Goal: Complete application form

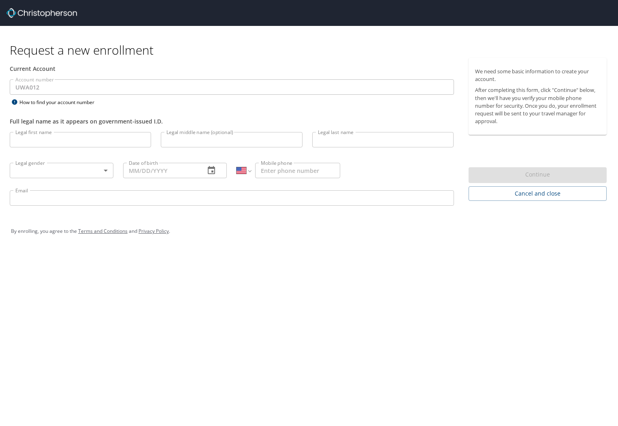
select select "US"
click at [28, 143] on input "Legal first name" at bounding box center [80, 139] width 141 height 15
type input "[PERSON_NAME]"
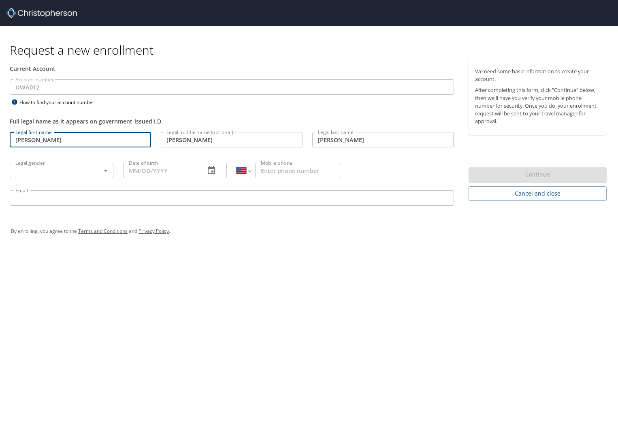
type input "1 (360) 320-2302"
type input "hk0221@uw.edu"
click at [61, 172] on body "Request a new enrollment Current Account Account number UWA012 Account number H…" at bounding box center [309, 213] width 618 height 426
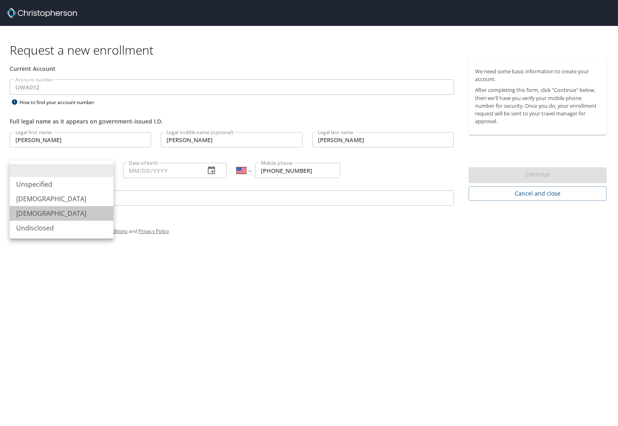
drag, startPoint x: 38, startPoint y: 211, endPoint x: 120, endPoint y: 180, distance: 87.9
click at [38, 211] on li "Female" at bounding box center [62, 213] width 104 height 15
type input "Female"
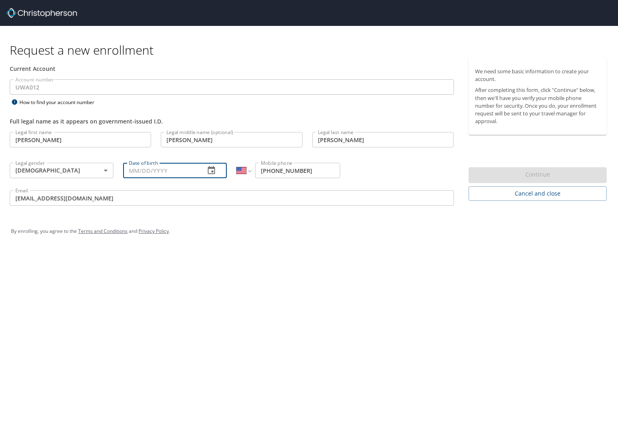
click at [175, 170] on input "Date of birth" at bounding box center [160, 170] width 75 height 15
type input "04/08/1973"
click at [527, 175] on div "Continue" at bounding box center [538, 175] width 138 height 16
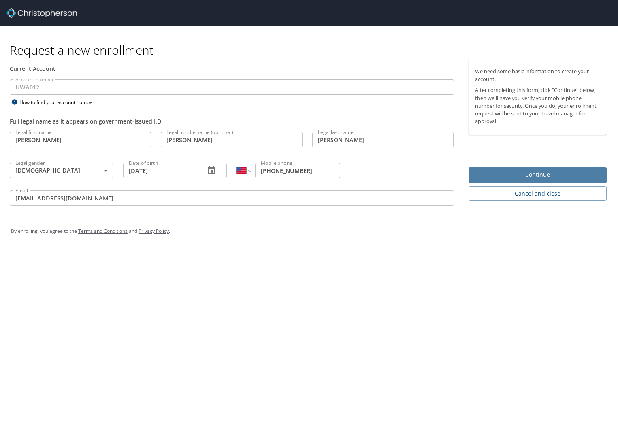
click at [531, 174] on span "Continue" at bounding box center [538, 175] width 126 height 10
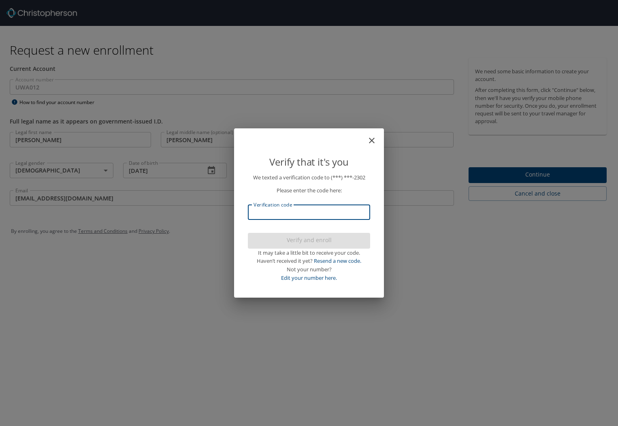
click at [301, 211] on input "Verification code" at bounding box center [309, 211] width 122 height 15
type input "874726"
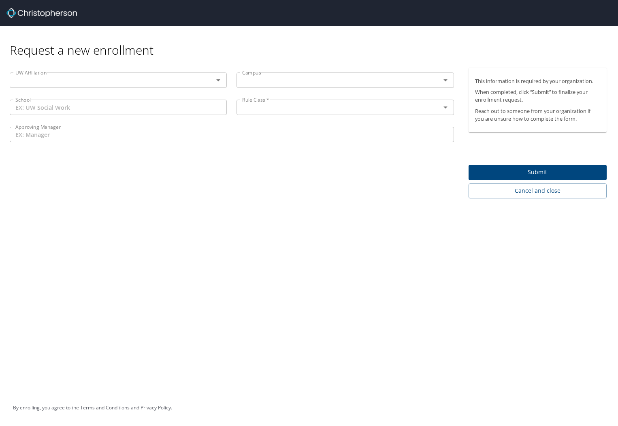
click at [84, 79] on input "text" at bounding box center [106, 80] width 188 height 11
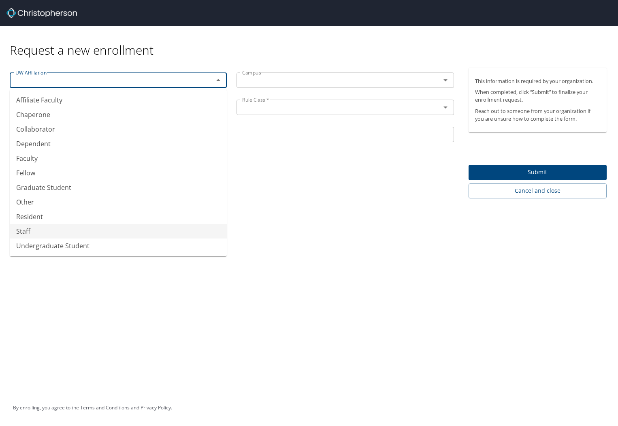
click at [27, 230] on li "Staff" at bounding box center [118, 231] width 217 height 15
type input "Staff"
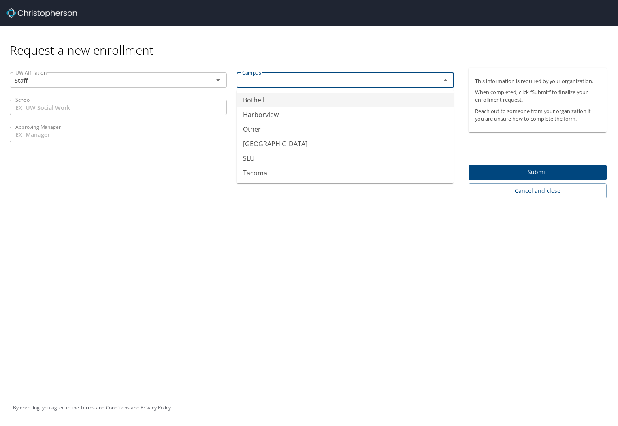
click at [268, 81] on input "text" at bounding box center [333, 80] width 188 height 11
drag, startPoint x: 255, startPoint y: 131, endPoint x: 109, endPoint y: 113, distance: 147.2
click at [251, 131] on li "Other" at bounding box center [344, 129] width 217 height 15
type input "Other"
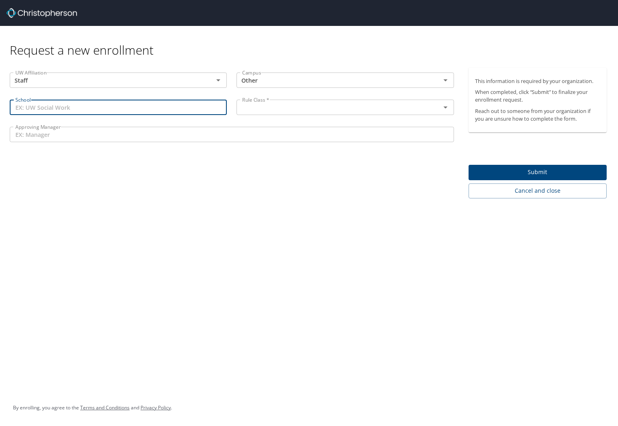
click at [74, 104] on input "School" at bounding box center [118, 107] width 217 height 15
type input "School of Social Work"
click at [45, 136] on input "Approving Manager" at bounding box center [232, 134] width 444 height 15
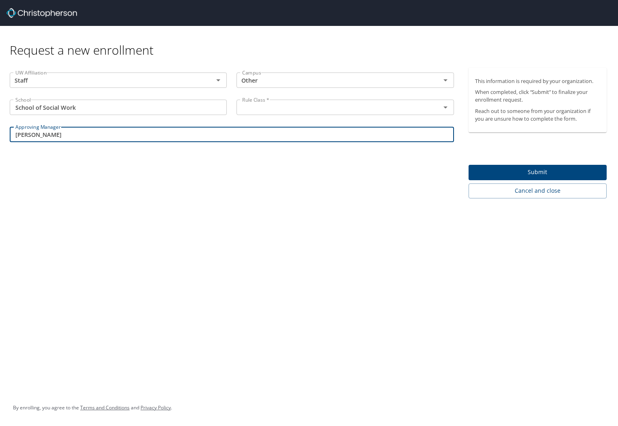
type input "Micah Kurtz"
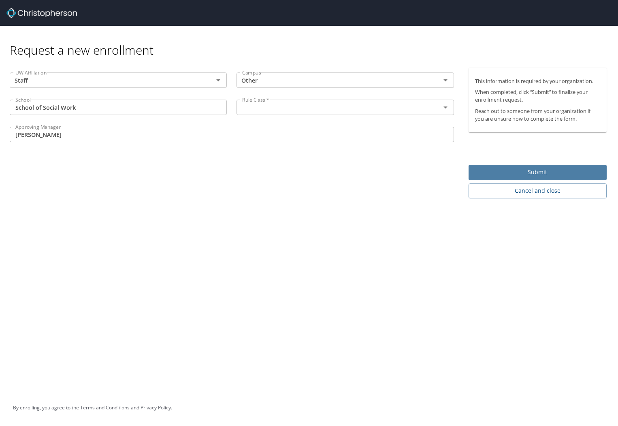
click at [527, 175] on span "Submit" at bounding box center [538, 172] width 126 height 10
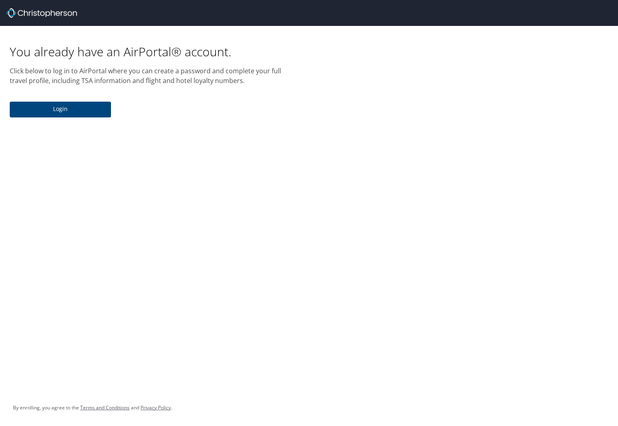
click at [86, 113] on span "Login" at bounding box center [60, 109] width 88 height 10
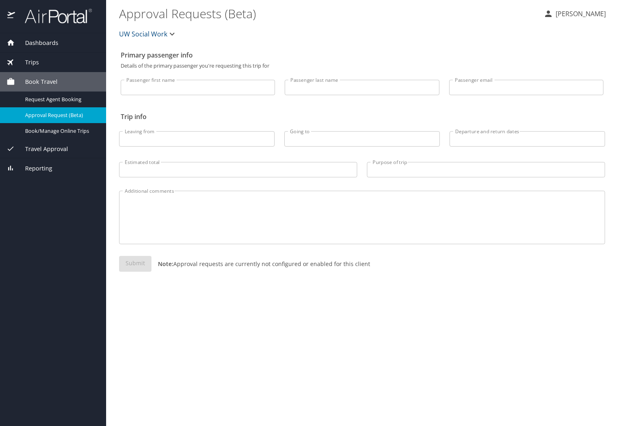
click at [55, 83] on span "Book Travel" at bounding box center [36, 81] width 43 height 9
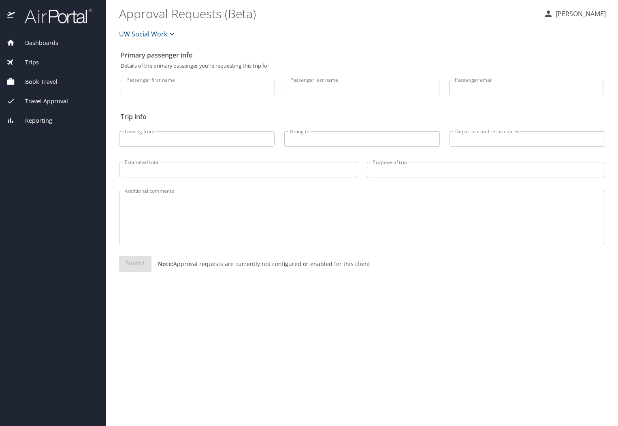
click at [32, 60] on span "Trips" at bounding box center [27, 62] width 24 height 9
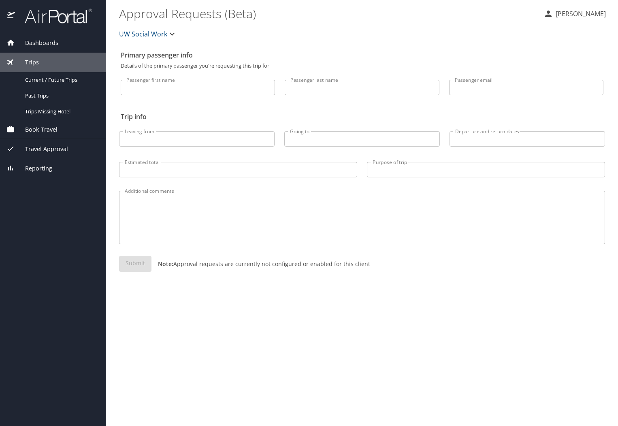
click at [14, 131] on icon at bounding box center [10, 129] width 7 height 6
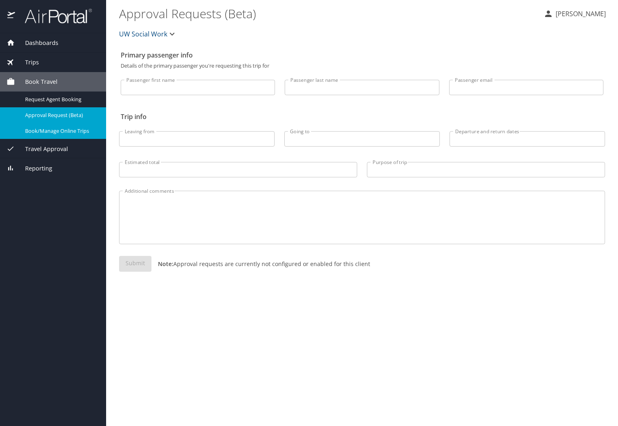
click at [53, 131] on span "Book/Manage Online Trips" at bounding box center [60, 131] width 71 height 8
